Goal: Information Seeking & Learning: Learn about a topic

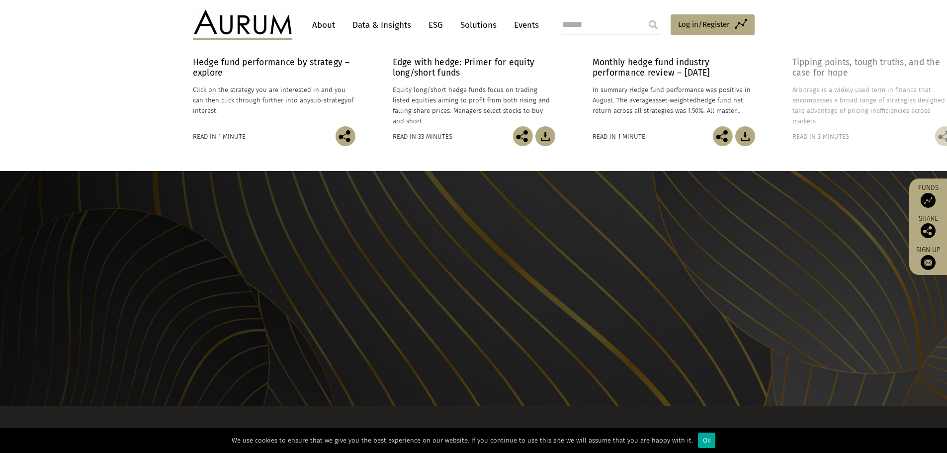
scroll to position [943, 0]
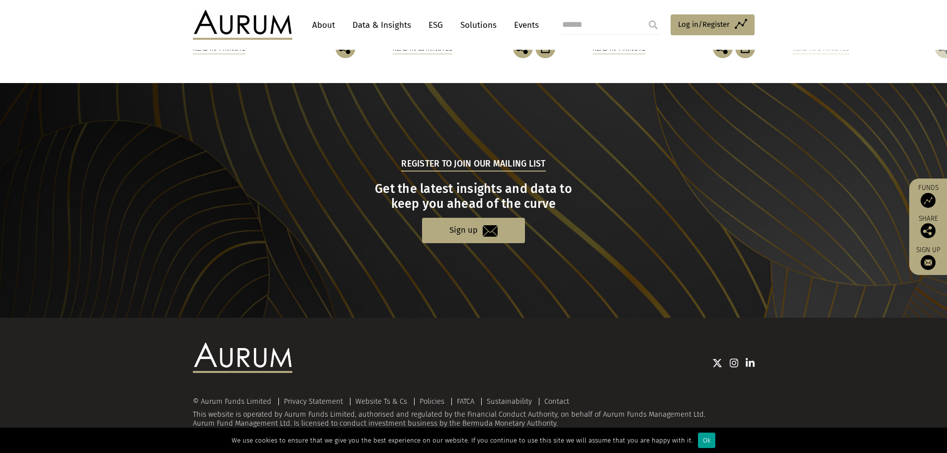
click at [698, 439] on div "Ok" at bounding box center [706, 439] width 17 height 15
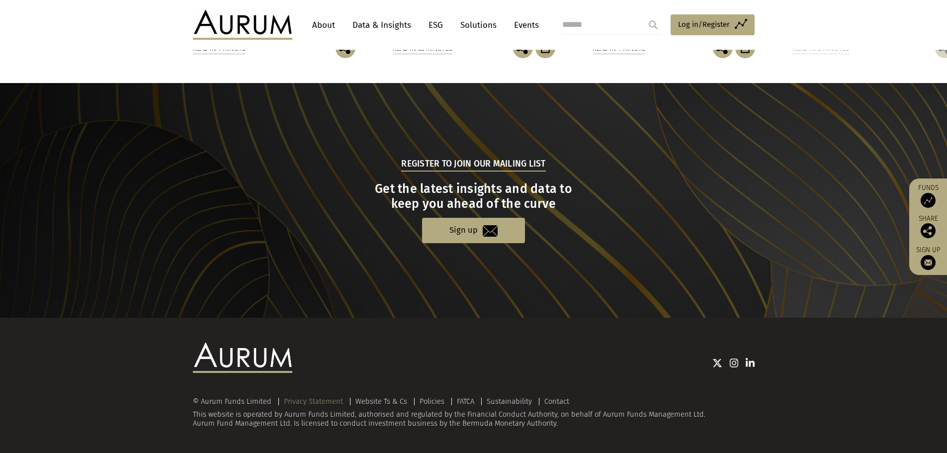
click at [317, 405] on link "Privacy Statement" at bounding box center [313, 400] width 59 height 9
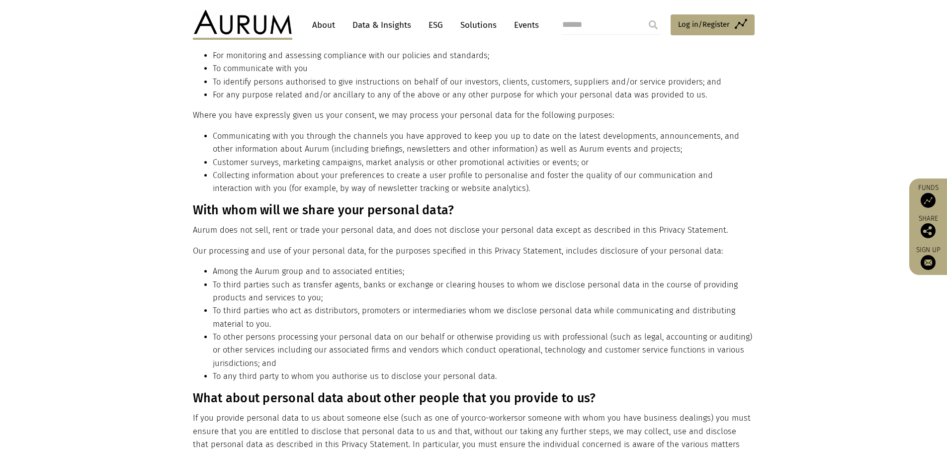
scroll to position [865, 0]
